Goal: Task Accomplishment & Management: Use online tool/utility

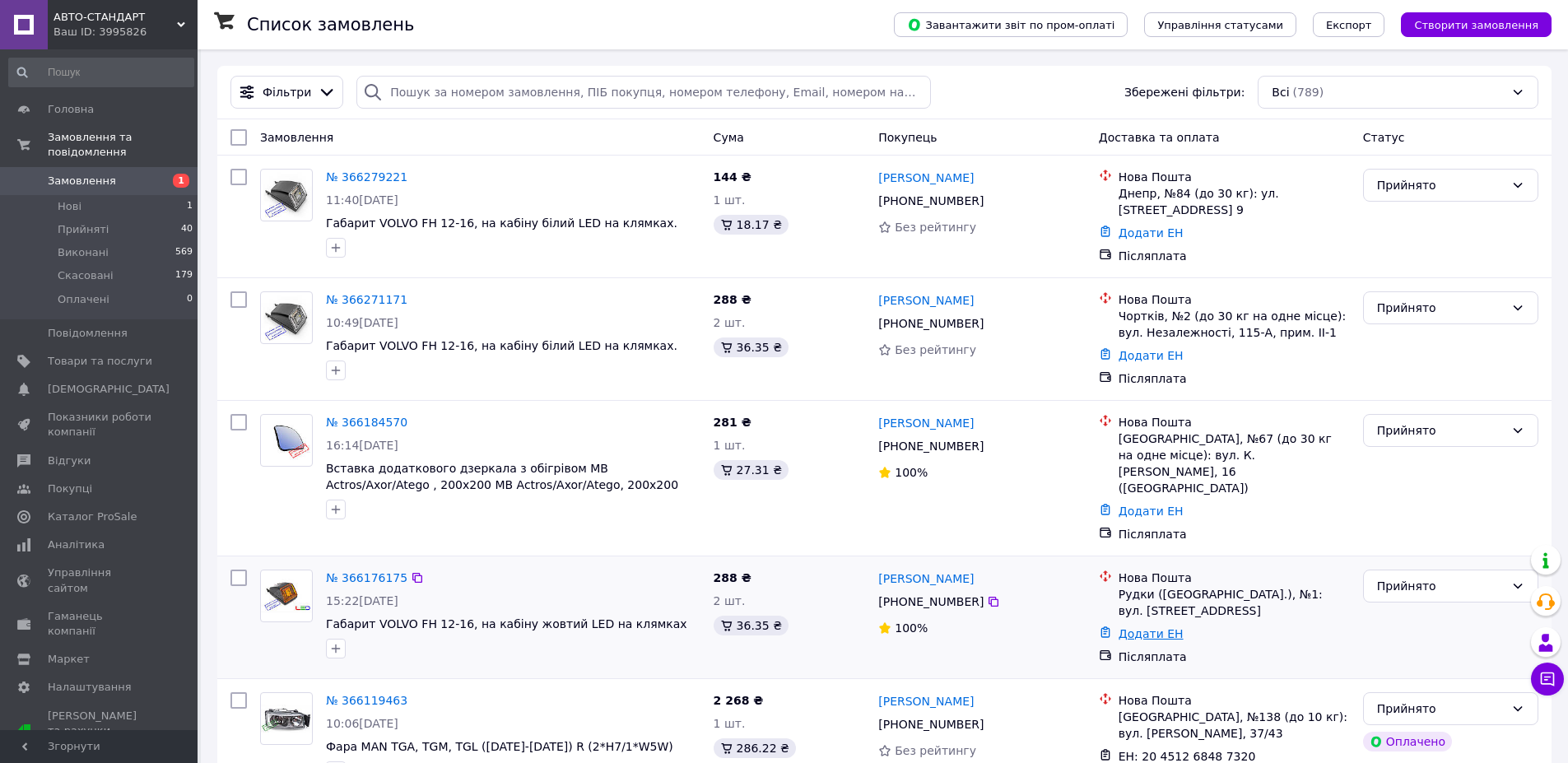
click at [1151, 627] on link "Додати ЕН" at bounding box center [1151, 634] width 65 height 13
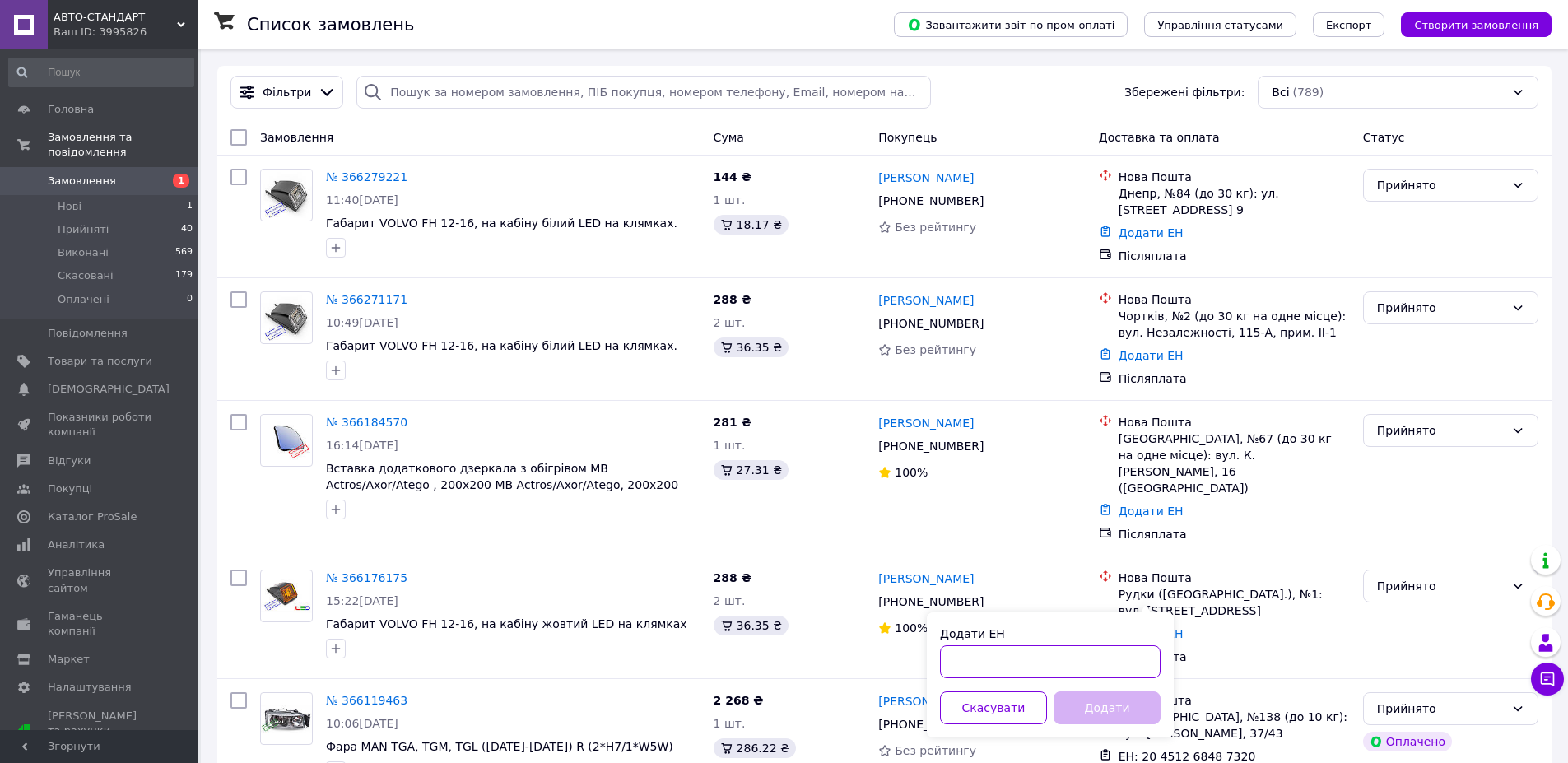
click at [1038, 670] on input "Додати ЕН" at bounding box center [1050, 661] width 221 height 33
type input "20451269067555"
click at [1101, 711] on button "Додати" at bounding box center [1106, 707] width 107 height 33
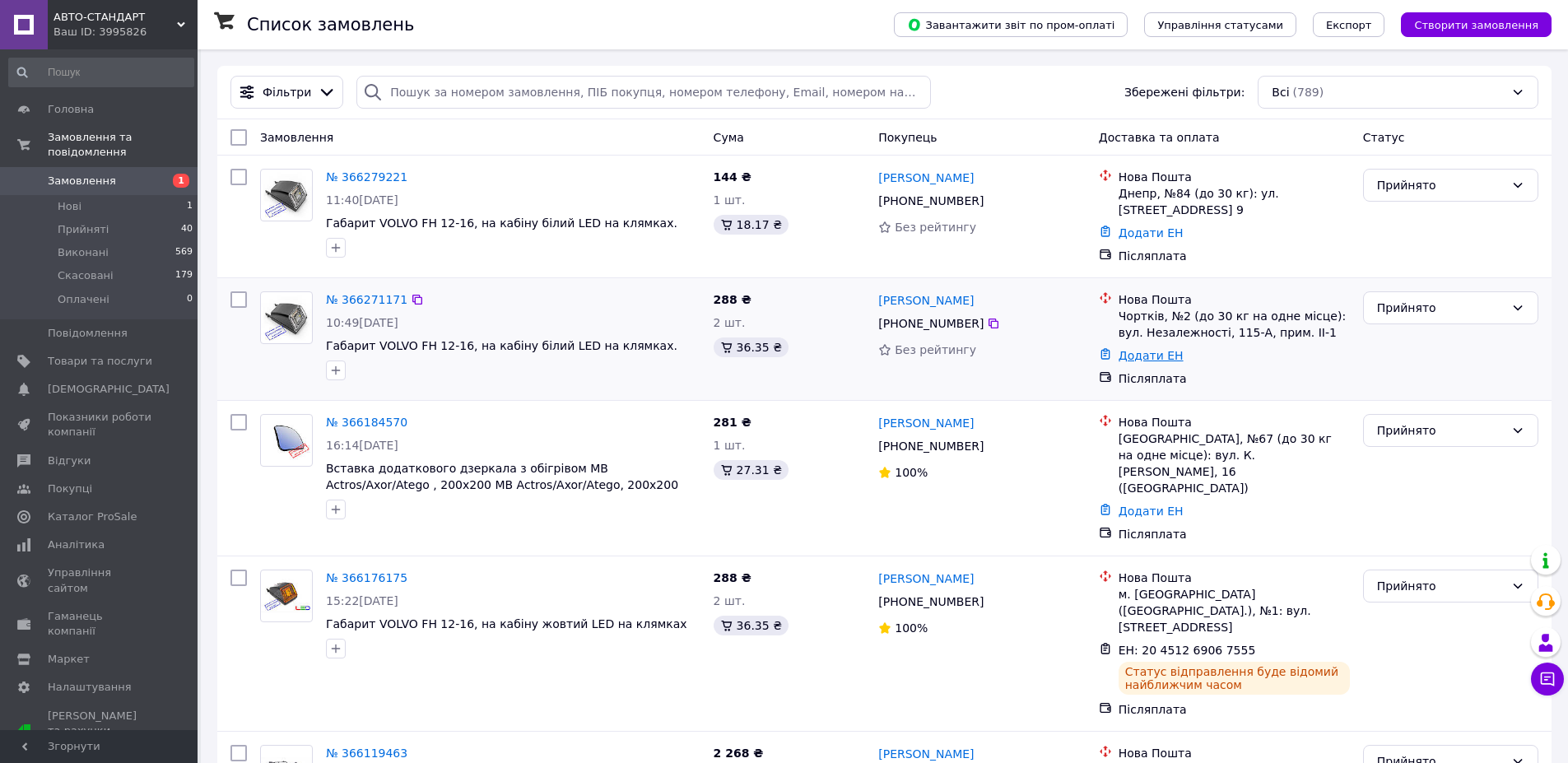
click at [1133, 355] on link "Додати ЕН" at bounding box center [1151, 355] width 65 height 13
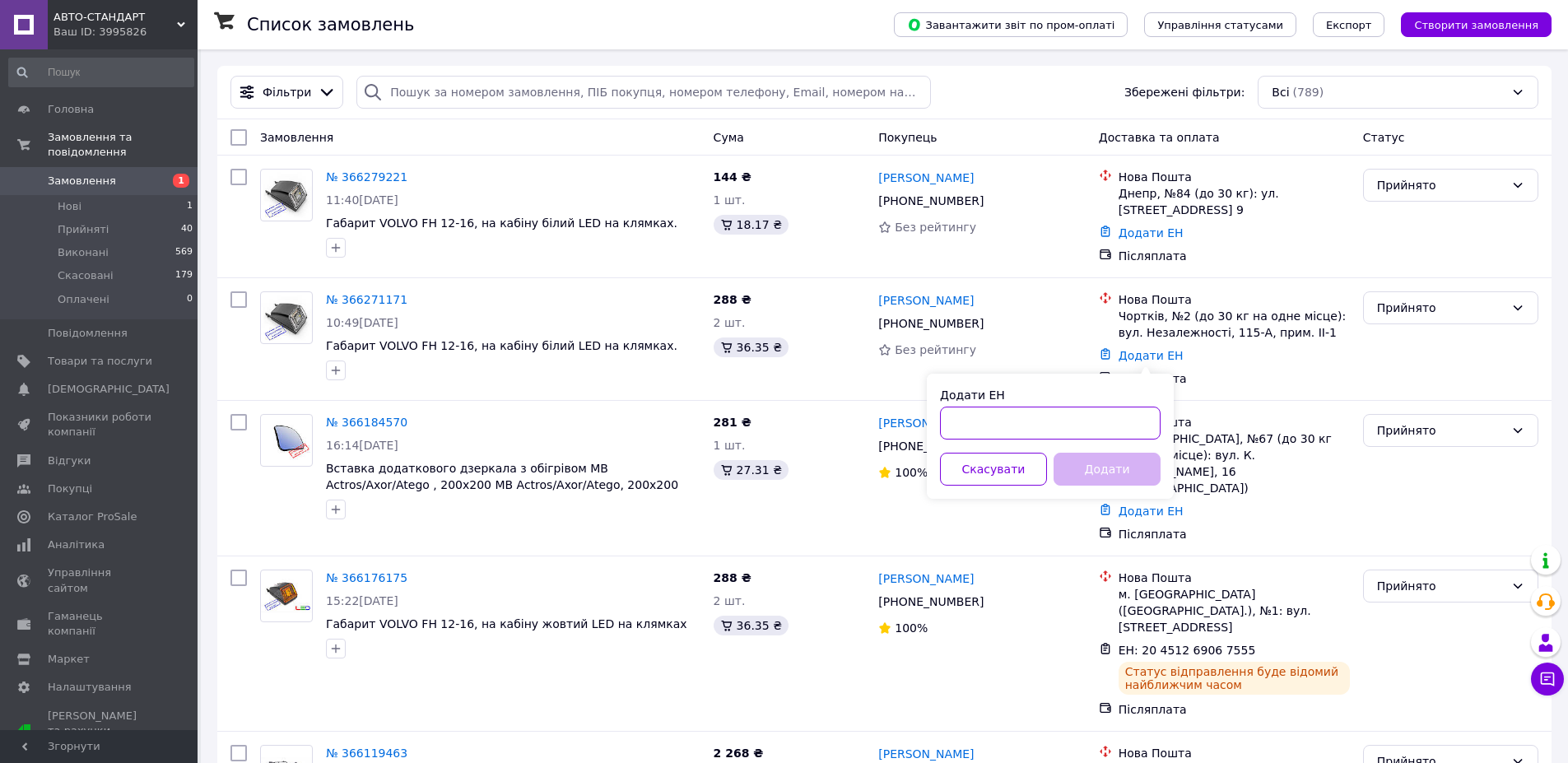
click at [1079, 420] on input "Додати ЕН" at bounding box center [1050, 422] width 221 height 33
type input "20451269066040"
click at [1100, 475] on button "Додати" at bounding box center [1106, 469] width 107 height 33
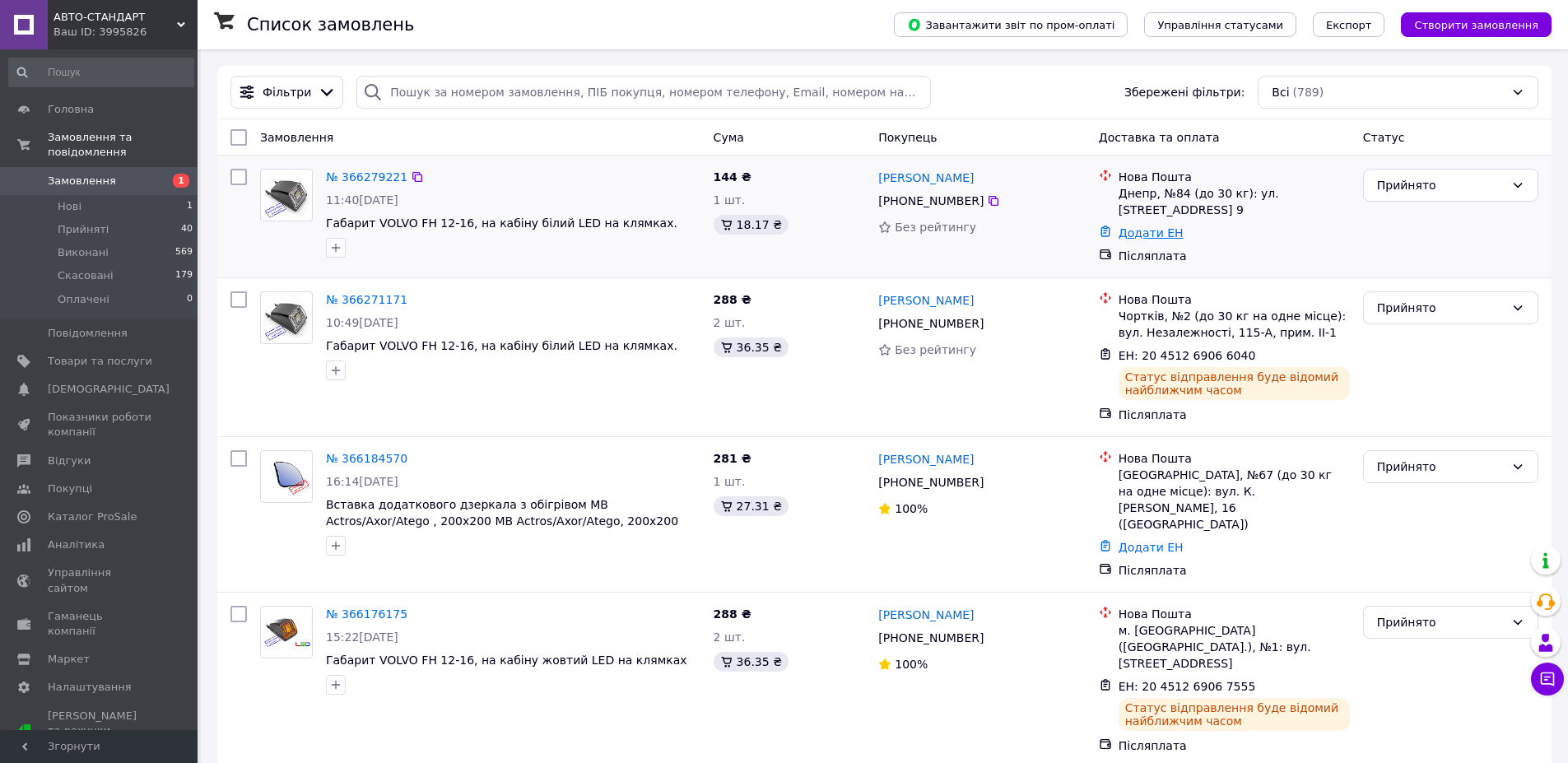
click at [1153, 235] on link "Додати ЕН" at bounding box center [1151, 233] width 65 height 13
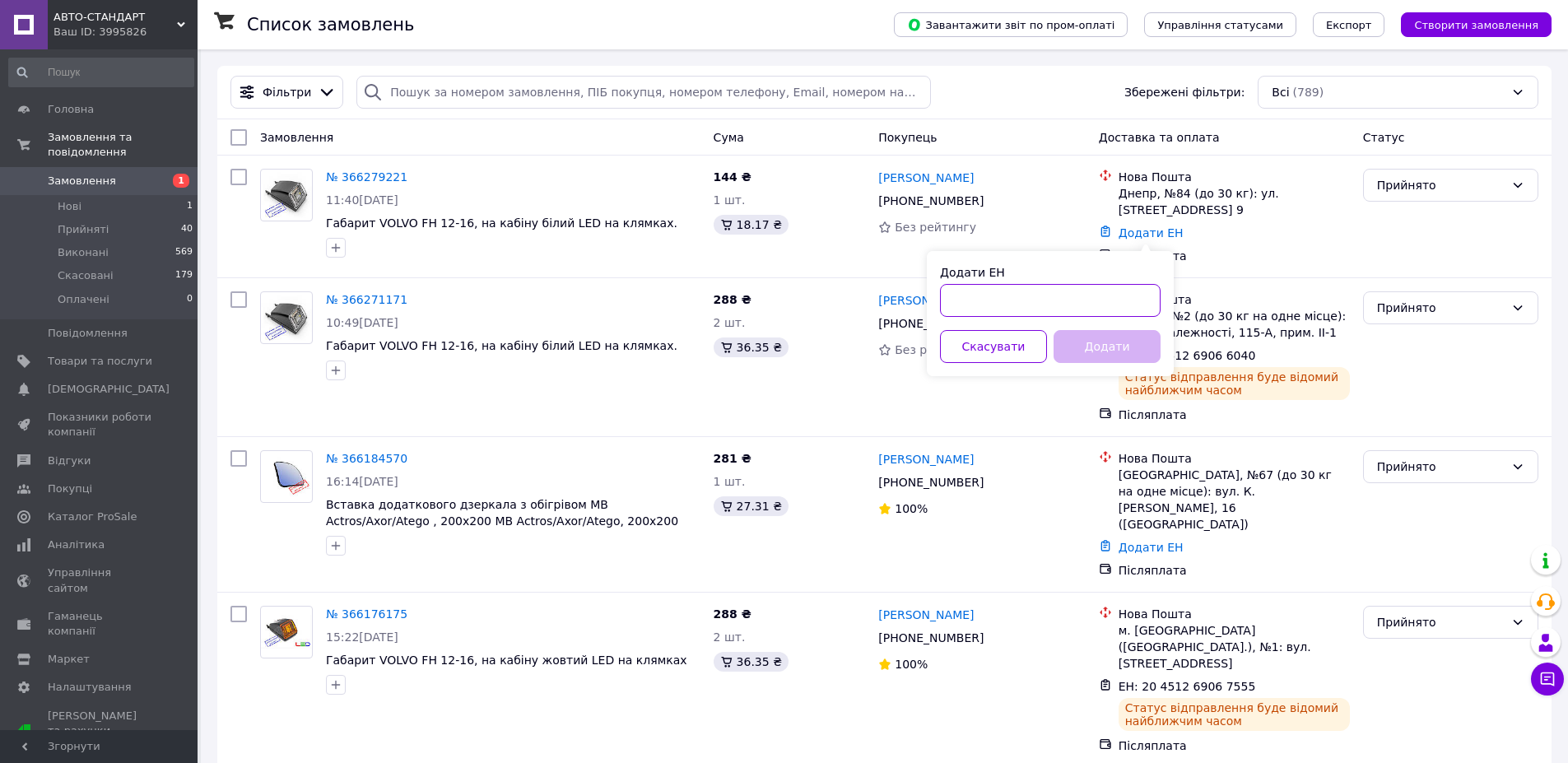
click at [1035, 308] on input "Додати ЕН" at bounding box center [1050, 300] width 221 height 33
type input "20451269064280"
click at [1113, 340] on button "Додати" at bounding box center [1106, 346] width 107 height 33
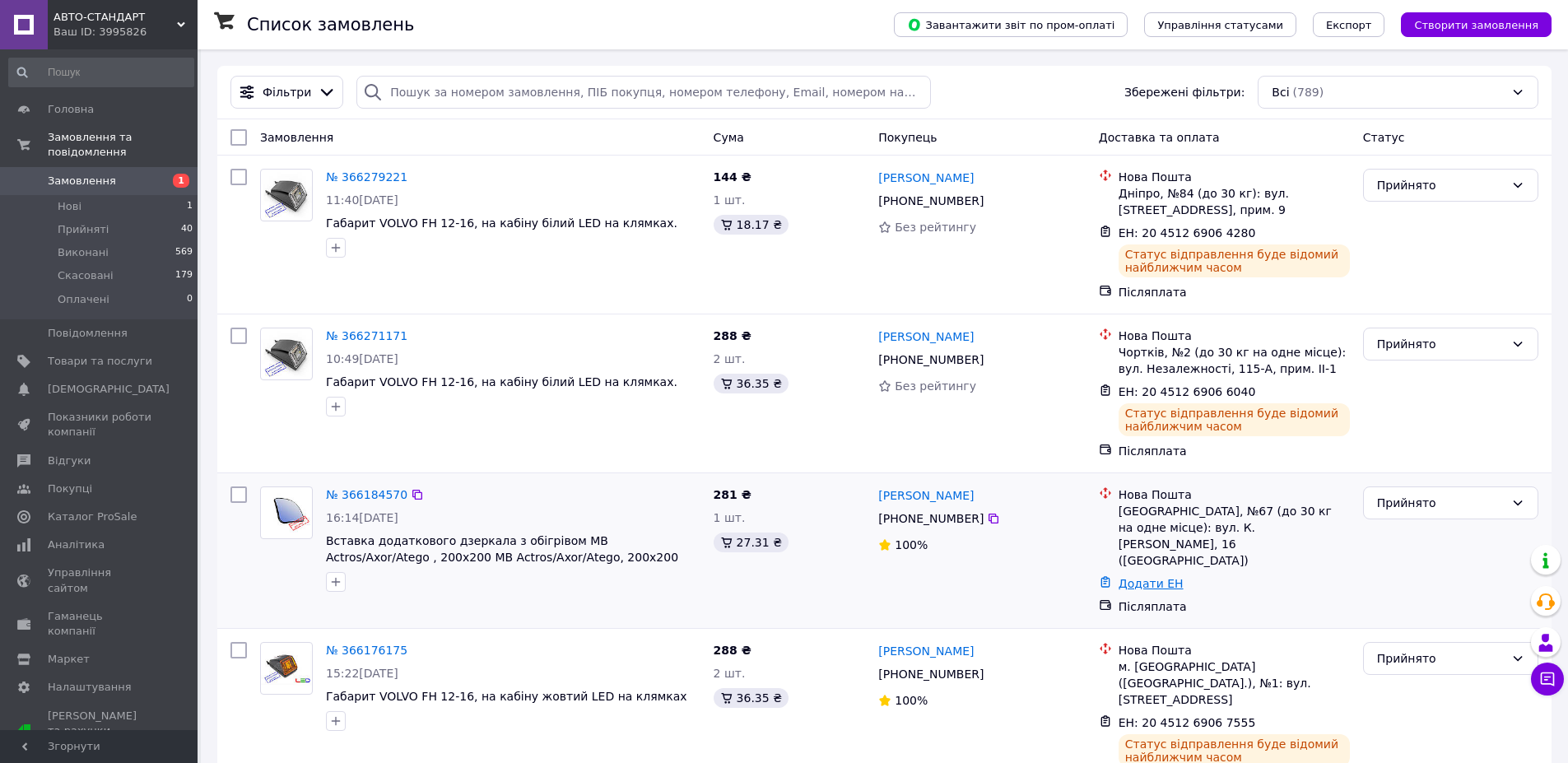
click at [1149, 577] on link "Додати ЕН" at bounding box center [1151, 583] width 65 height 13
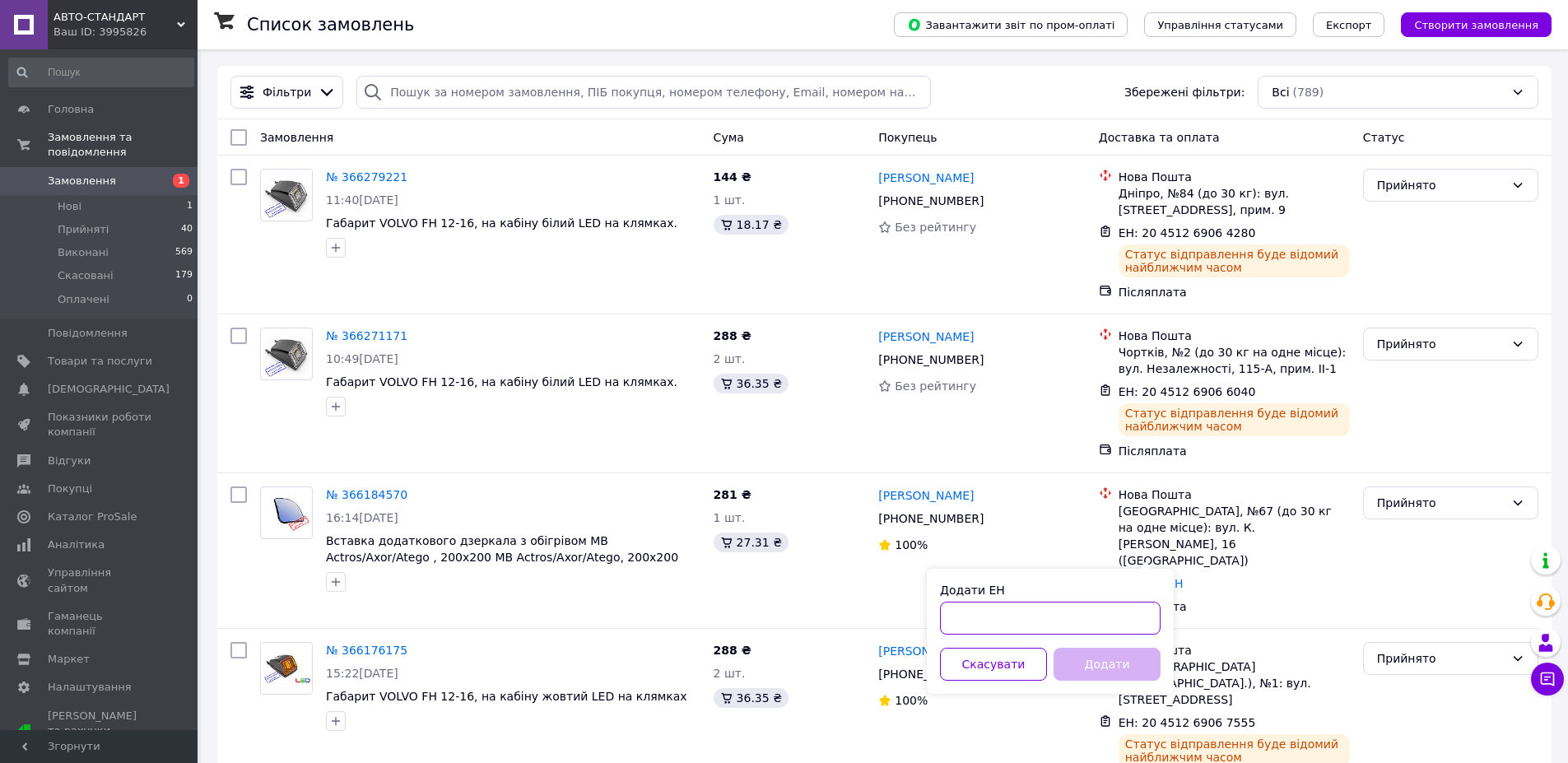
click at [1082, 611] on input "Додати ЕН" at bounding box center [1050, 618] width 221 height 33
type input "20451269068706"
click at [1130, 665] on button "Додати" at bounding box center [1106, 663] width 107 height 33
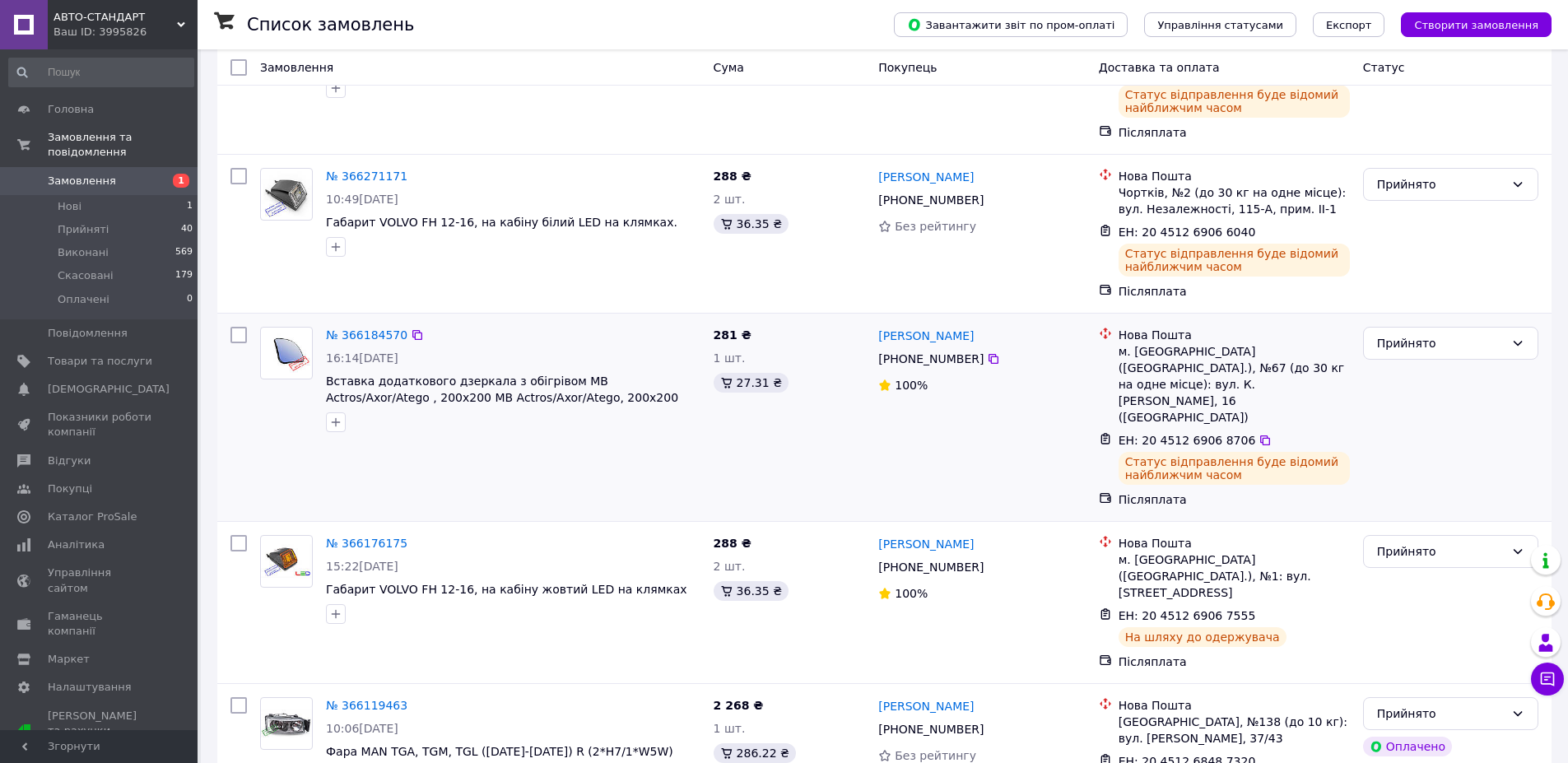
scroll to position [165, 0]
